Goal: Task Accomplishment & Management: Manage account settings

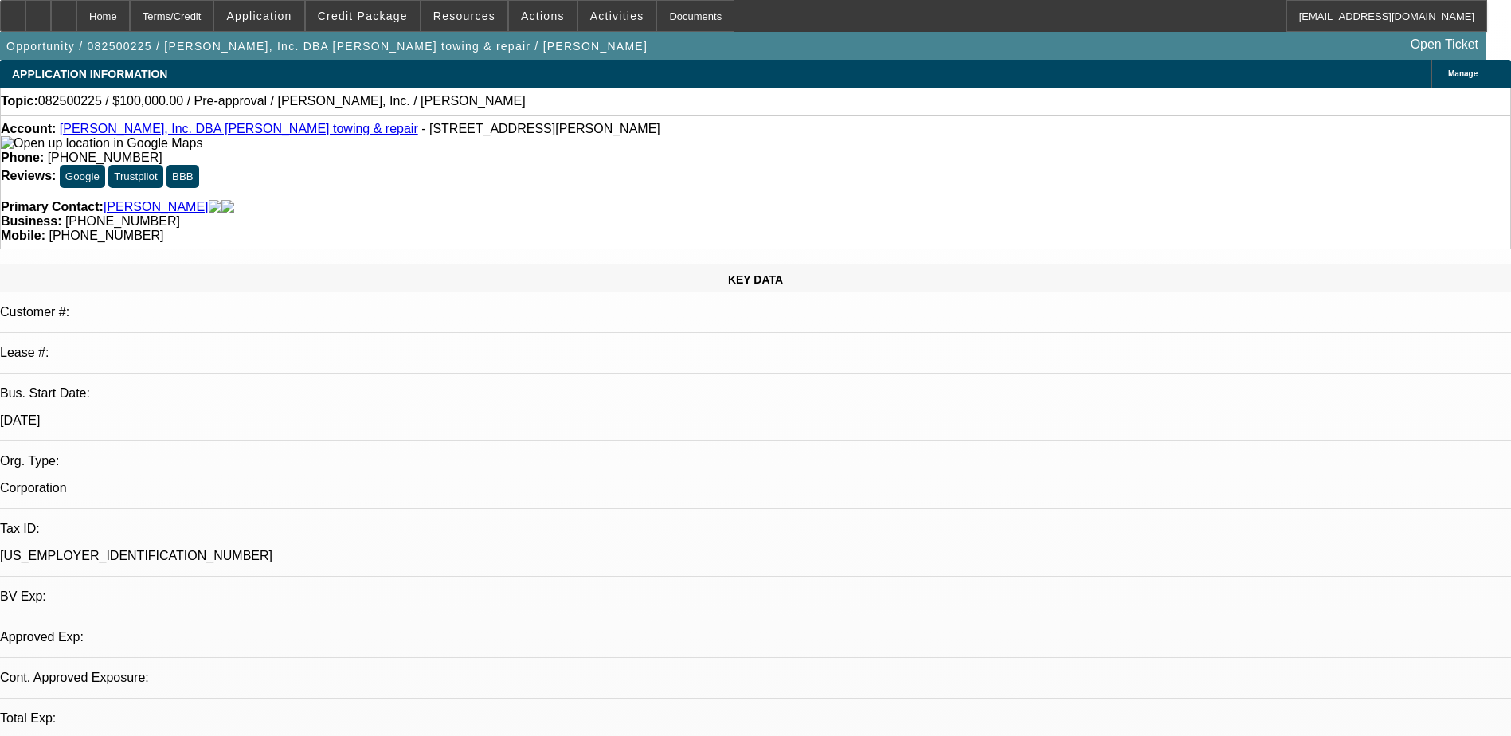
select select "0"
select select "2"
select select "0.1"
select select "1"
select select "2"
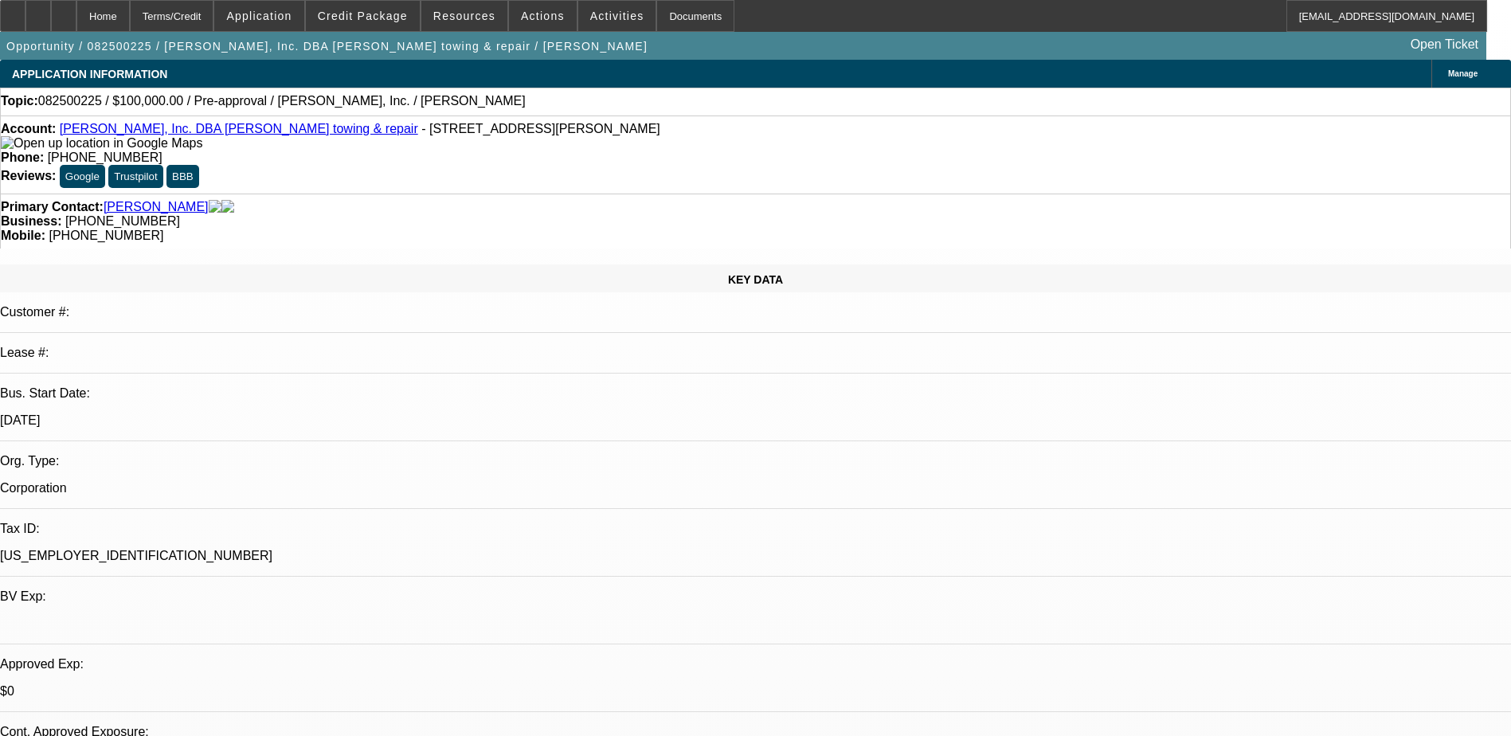
select select "4"
click at [405, 8] on span at bounding box center [363, 16] width 114 height 38
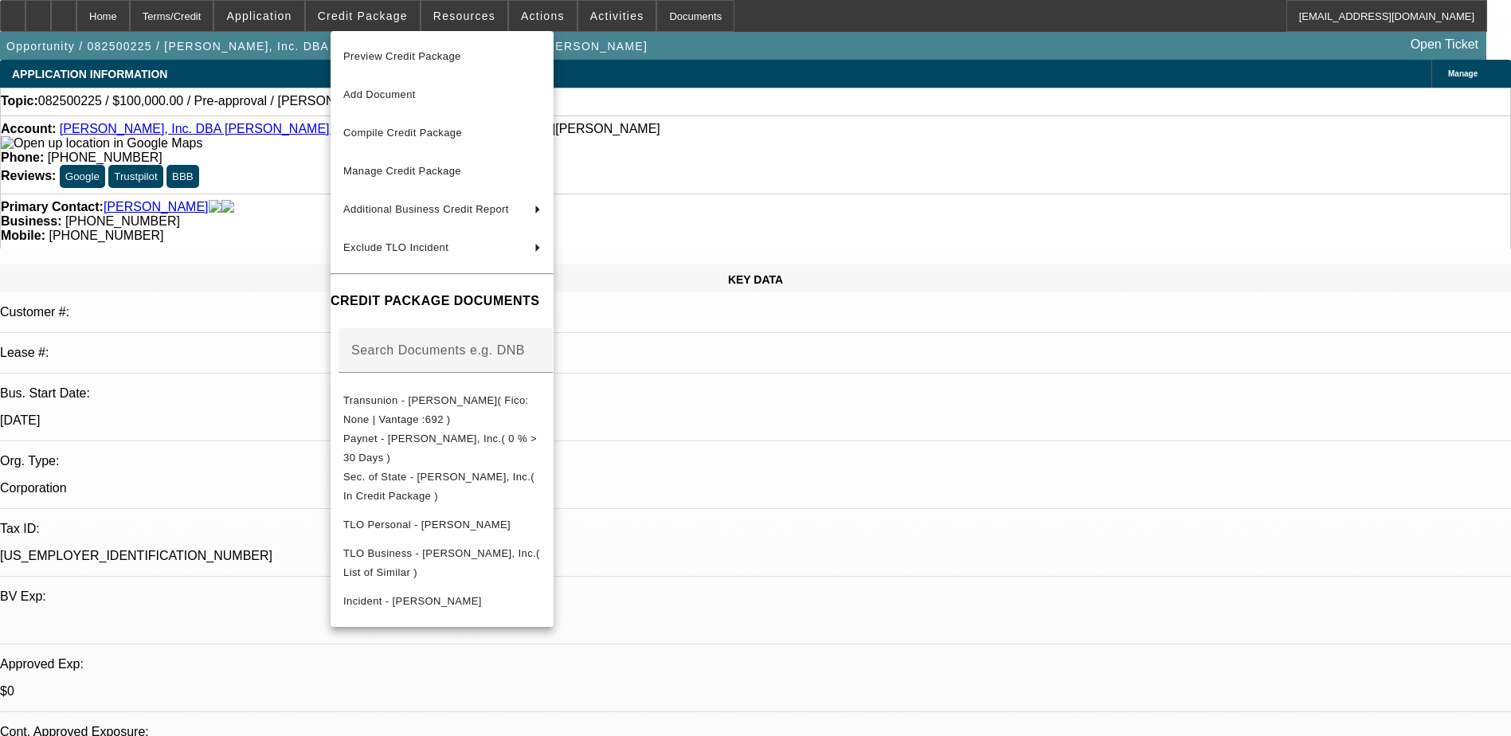
click at [821, 482] on div at bounding box center [755, 368] width 1511 height 736
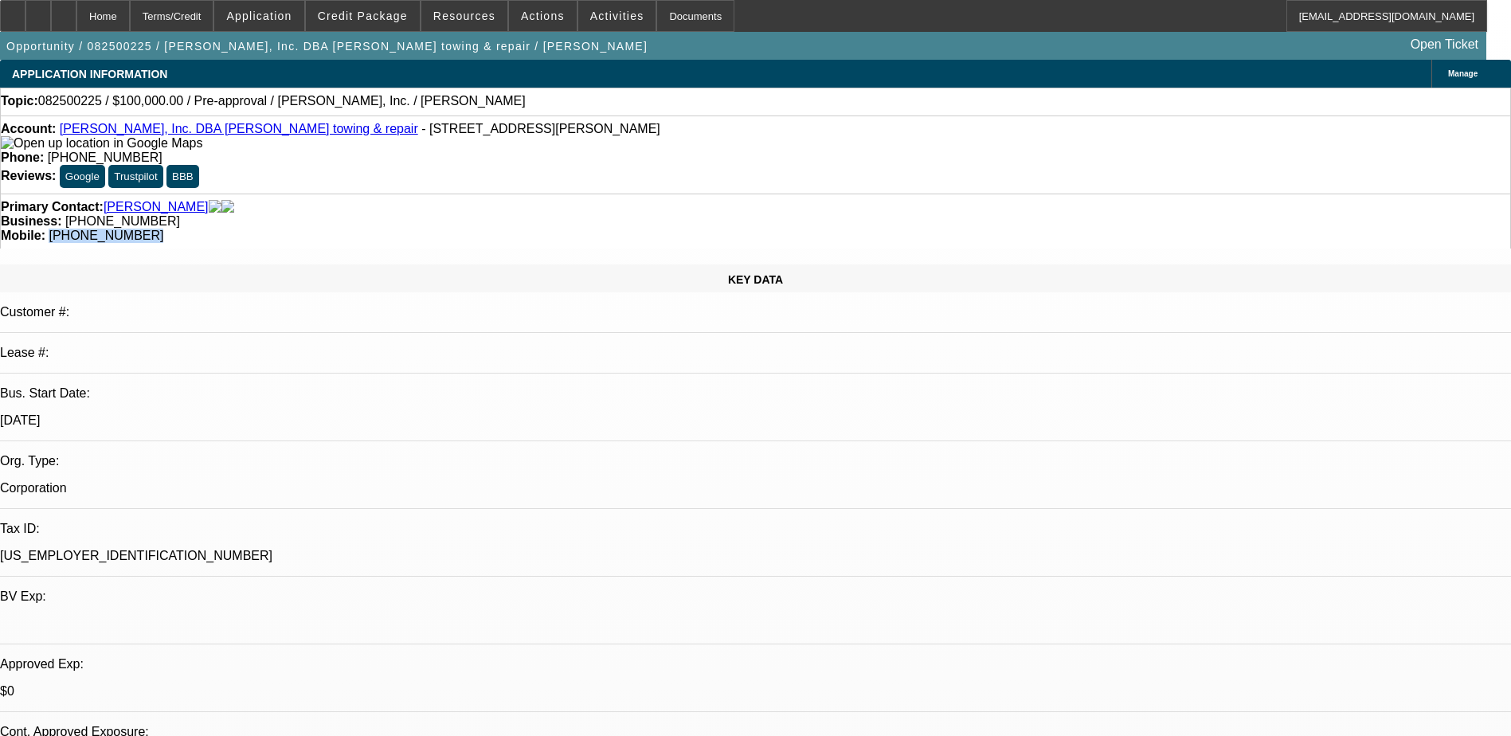
drag, startPoint x: 877, startPoint y: 176, endPoint x: 799, endPoint y: 182, distance: 78.3
click at [799, 229] on div "Mobile: [PHONE_NUMBER]" at bounding box center [755, 236] width 1509 height 14
drag, startPoint x: 799, startPoint y: 182, endPoint x: 815, endPoint y: 175, distance: 17.2
drag, startPoint x: 815, startPoint y: 175, endPoint x: 614, endPoint y: 179, distance: 200.8
click at [180, 214] on span "[PHONE_NUMBER]" at bounding box center [122, 221] width 115 height 14
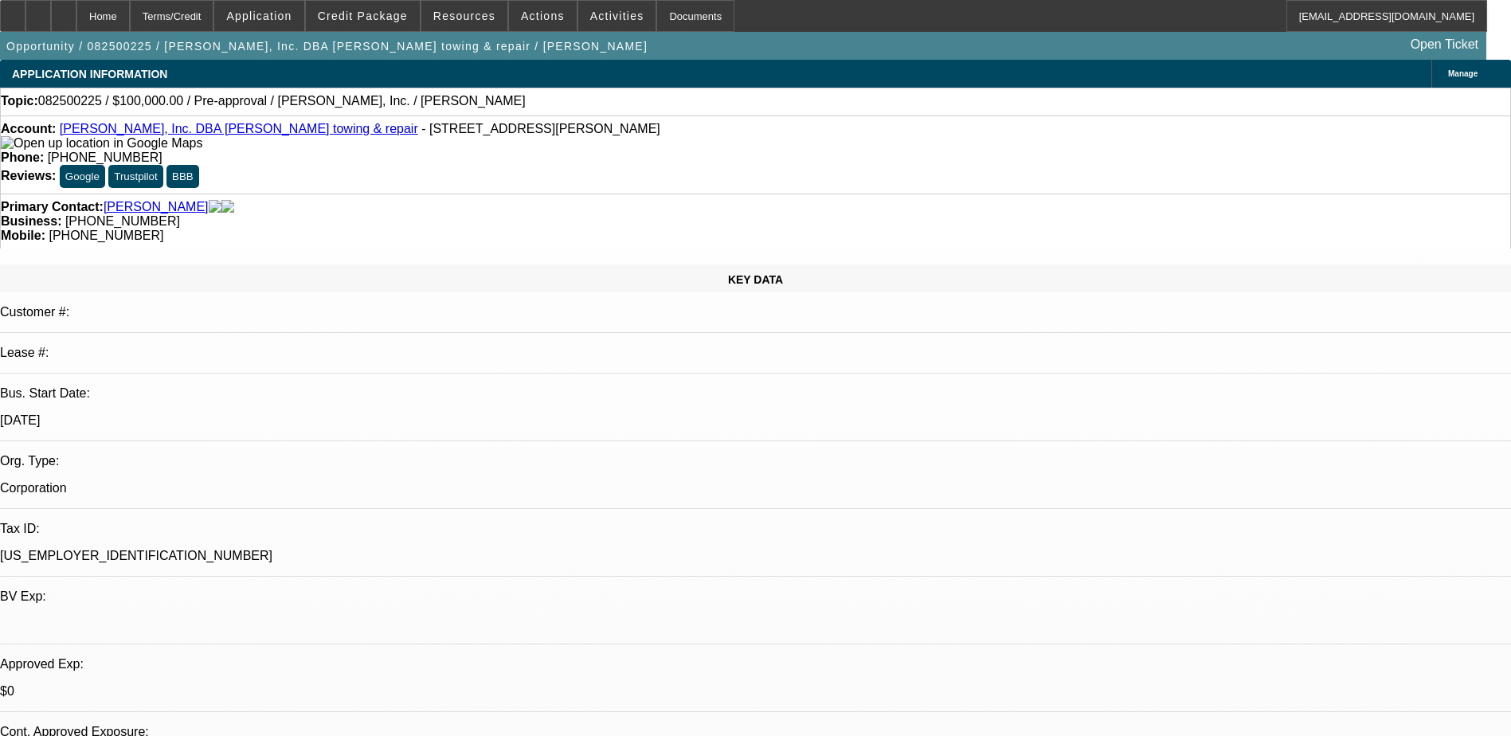
click at [233, 135] on link "[PERSON_NAME], Inc. DBA [PERSON_NAME] towing & repair" at bounding box center [239, 129] width 358 height 14
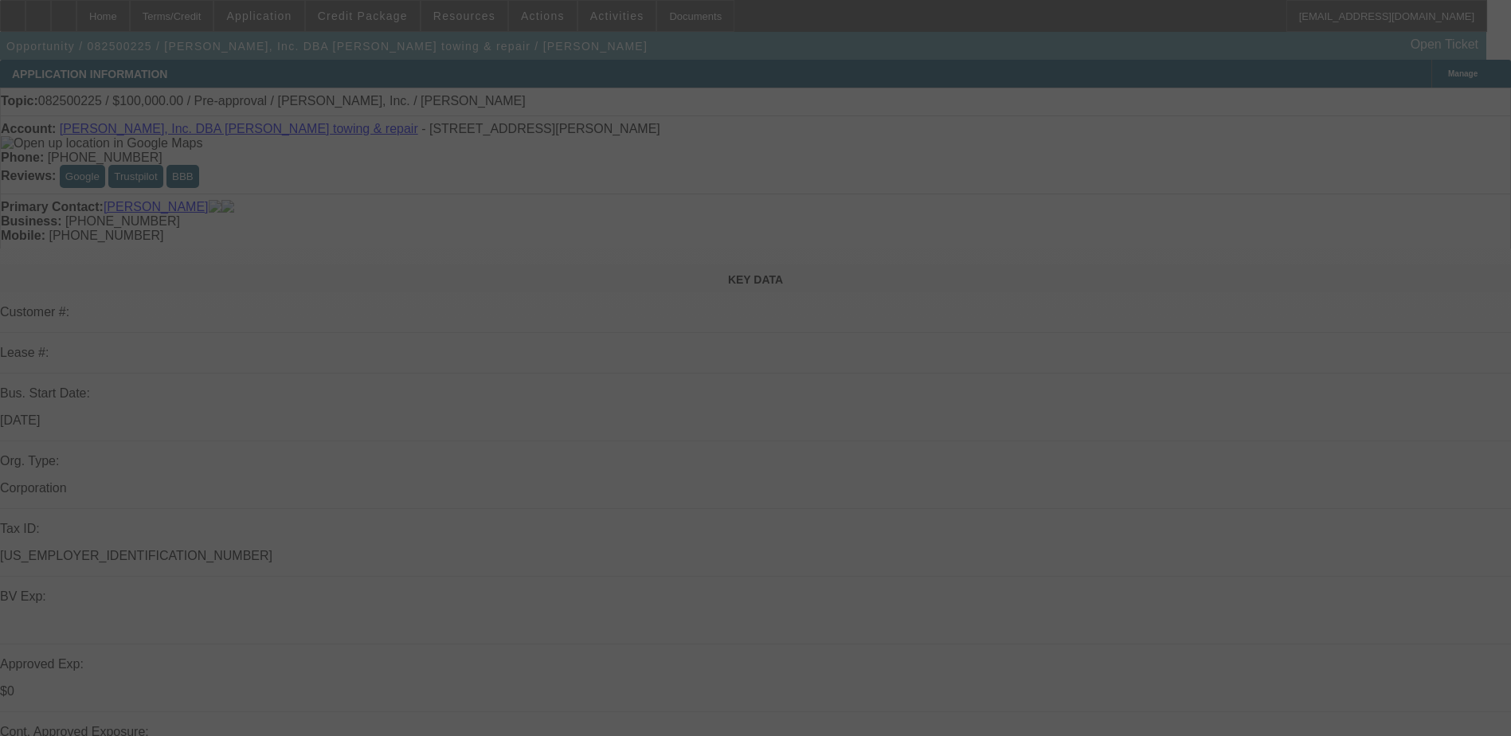
select select "0"
select select "2"
select select "0.1"
select select "4"
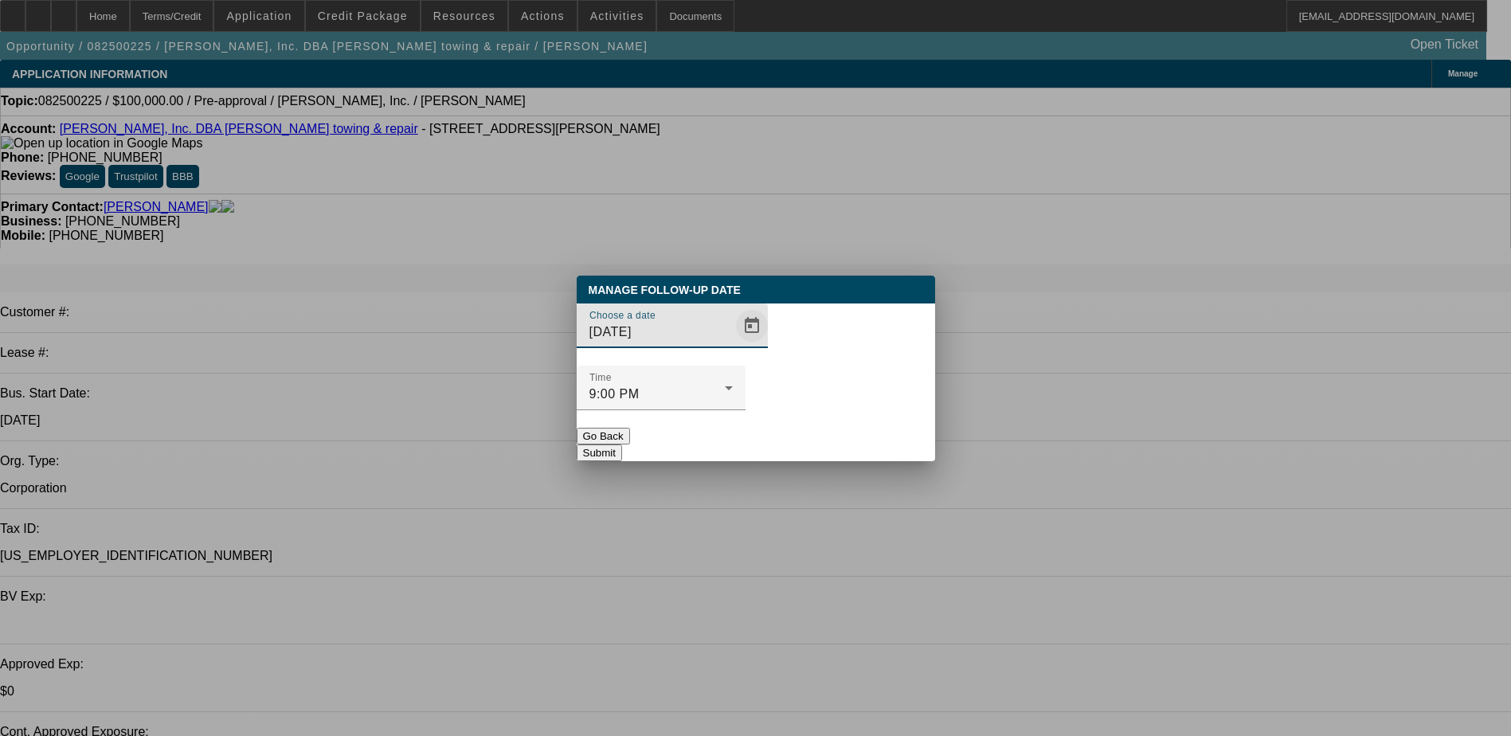
click at [733, 345] on span "Open calendar" at bounding box center [752, 326] width 38 height 38
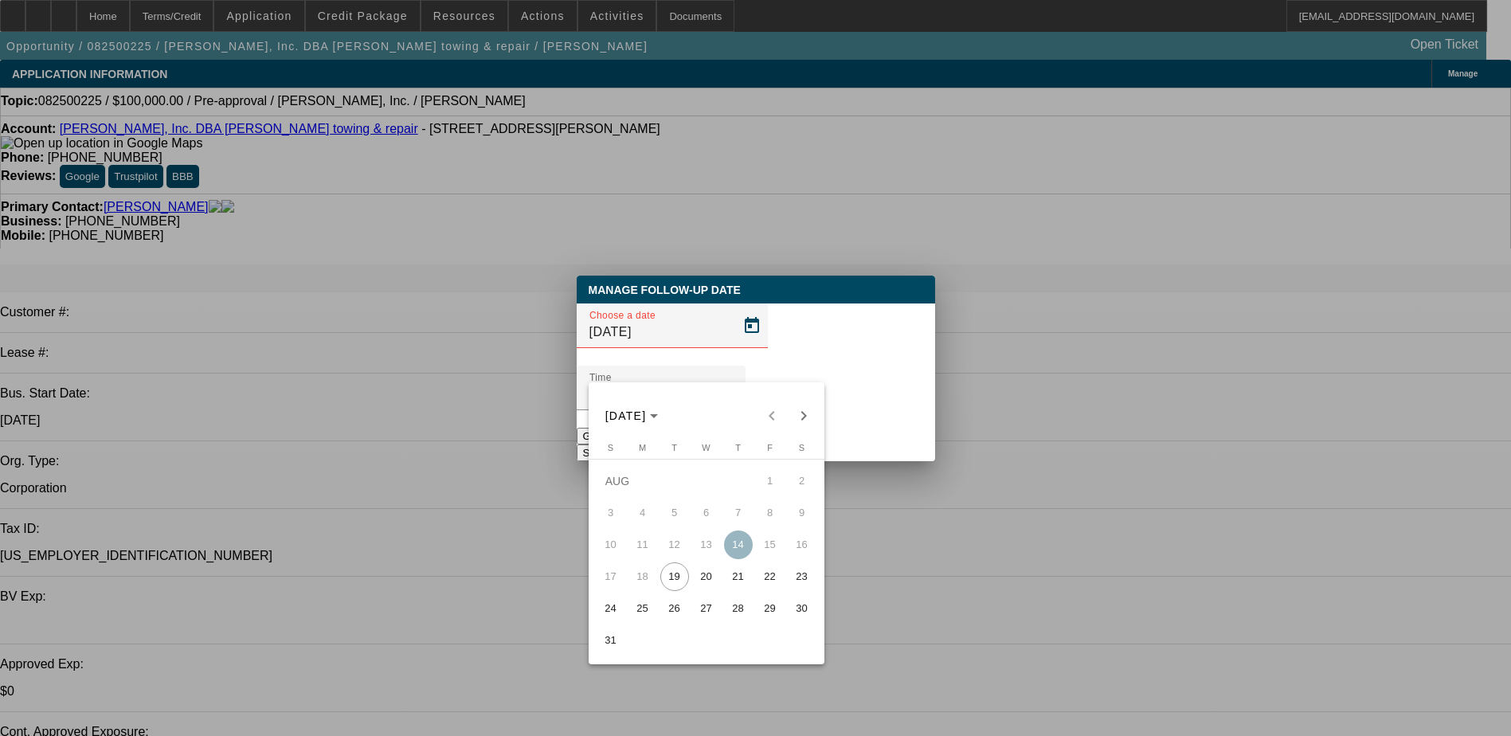
click at [734, 582] on span "21" at bounding box center [738, 576] width 29 height 29
type input "8/21/2025"
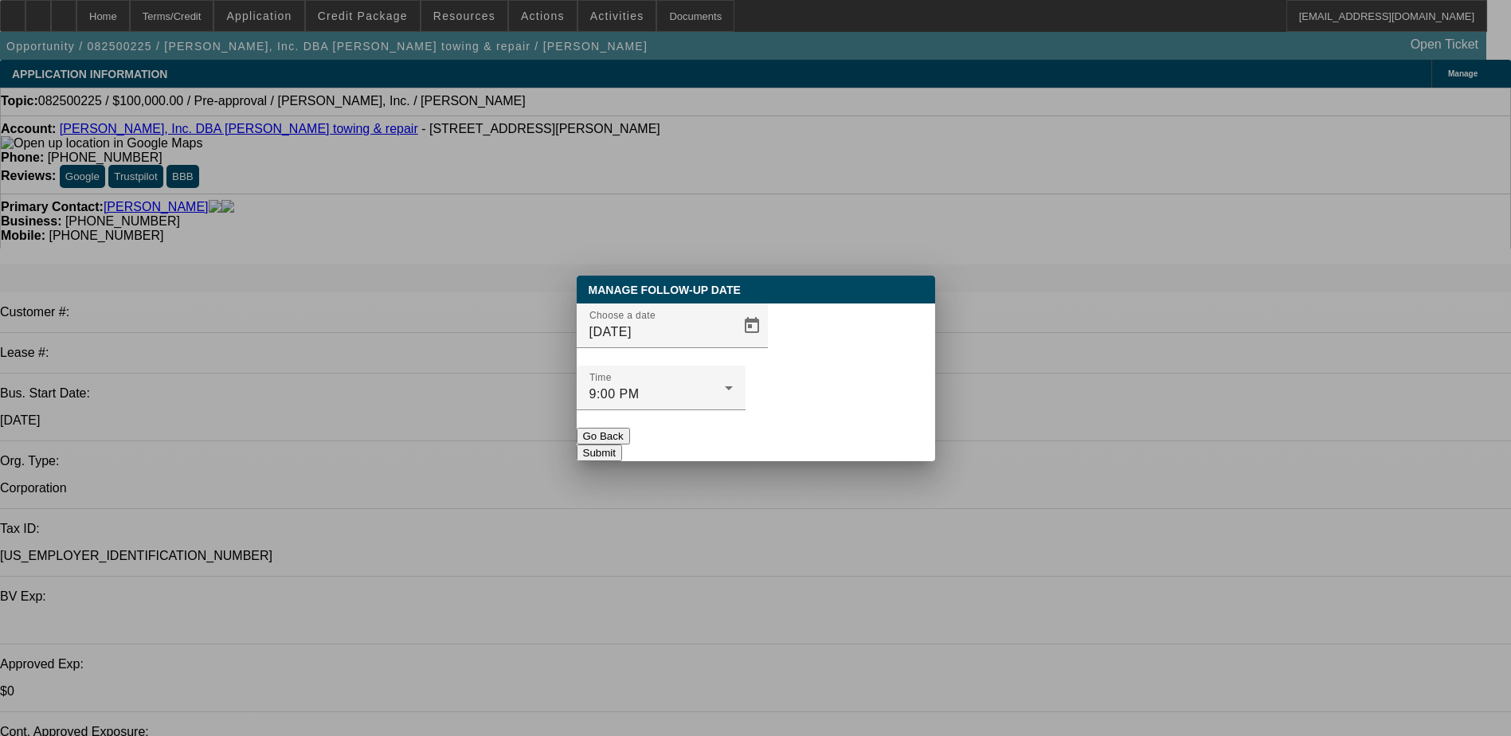
click at [622, 444] on button "Submit" at bounding box center [599, 452] width 45 height 17
